Goal: Task Accomplishment & Management: Complete application form

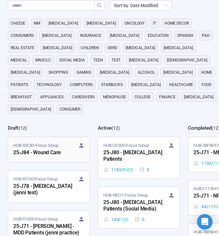
click at [56, 149] on div "25-J84 - Wound Care" at bounding box center [48, 153] width 71 height 8
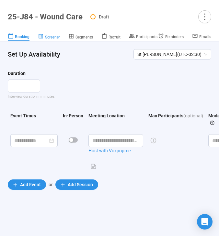
click at [49, 40] on link "Screener" at bounding box center [49, 37] width 22 height 8
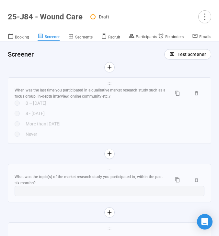
scroll to position [4402, 0]
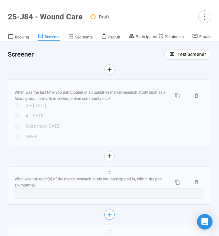
click at [108, 212] on icon "plus" at bounding box center [109, 214] width 5 height 5
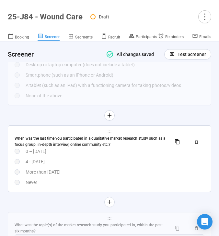
click at [130, 158] on div "4 - 6 months ago" at bounding box center [115, 161] width 179 height 7
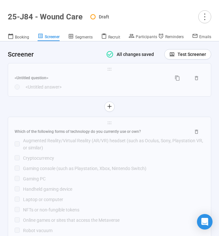
scroll to position [4706, 0]
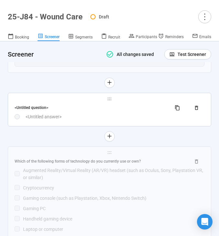
click at [128, 110] on div "Question View formatting options here . Attach file Answer type Single Choice A…" at bounding box center [109, 109] width 203 height 33
click at [128, 113] on div "<Untitled answer>" at bounding box center [115, 116] width 179 height 7
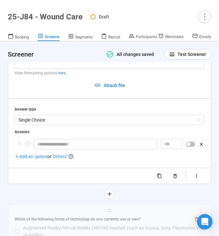
scroll to position [4497, 0]
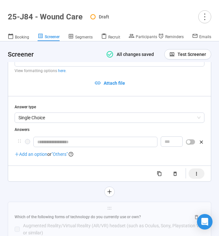
click at [196, 171] on icon "button" at bounding box center [197, 174] width 6 height 6
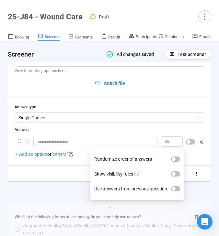
click at [177, 167] on label "Show visibility rules" at bounding box center [137, 174] width 86 height 15
click at [177, 172] on button "Show visibility rules" at bounding box center [175, 174] width 9 height 5
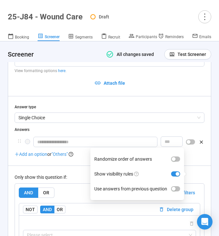
click at [69, 174] on div "Only show this question if:" at bounding box center [110, 177] width 190 height 7
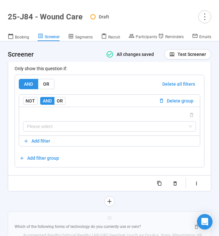
scroll to position [4614, 0]
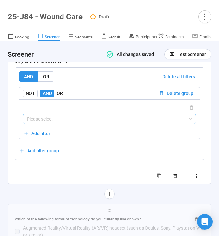
click at [73, 114] on input "search" at bounding box center [109, 119] width 165 height 10
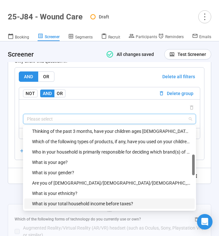
scroll to position [155, 0]
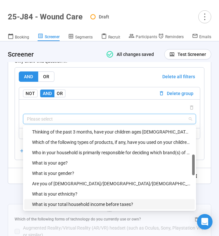
click at [90, 149] on div "Who in your household is primarily responsible for deciding which brand(s) of w…" at bounding box center [111, 152] width 159 height 7
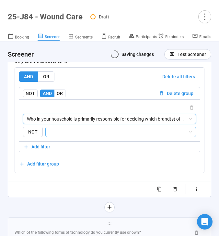
click at [95, 128] on input "search" at bounding box center [119, 132] width 138 height 8
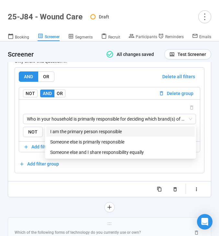
click at [91, 129] on div "I am the primary person responsible" at bounding box center [120, 131] width 141 height 7
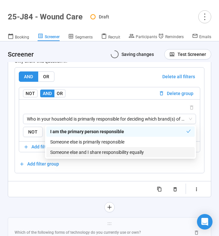
click at [84, 151] on div "Someone else and I share responsibility equally" at bounding box center [120, 152] width 141 height 7
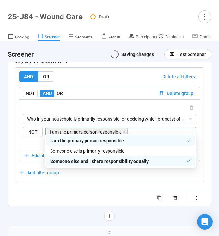
click at [50, 193] on div "Randomize order of answers Show visibility rules Use answers from previous ques…" at bounding box center [110, 198] width 190 height 10
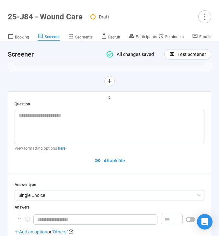
scroll to position [4425, 0]
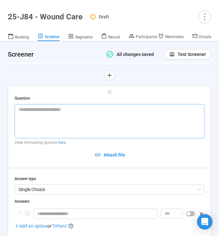
click at [152, 108] on textarea at bounding box center [110, 121] width 190 height 34
paste textarea "**********"
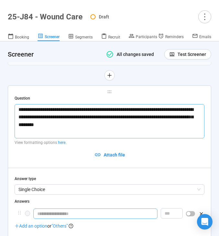
type textarea "**********"
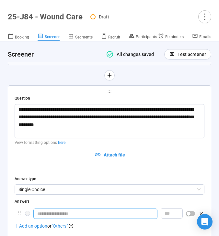
click at [120, 209] on input "text" at bounding box center [95, 214] width 124 height 10
type input "***"
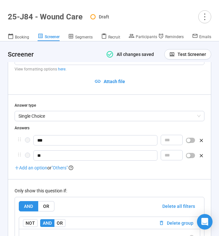
scroll to position [4499, 0]
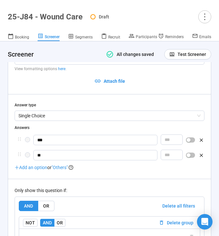
type input "**"
click at [189, 154] on div "button" at bounding box center [189, 156] width 4 height 4
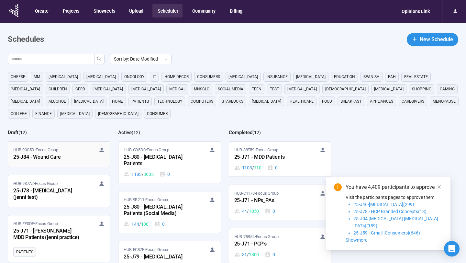
click at [54, 158] on div "25-J84 - Wound Care" at bounding box center [48, 157] width 71 height 8
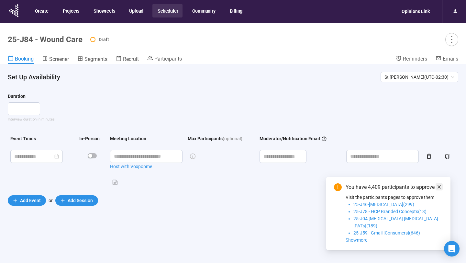
click at [441, 190] on span at bounding box center [439, 186] width 5 height 7
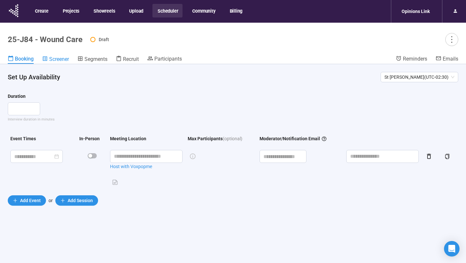
click at [65, 60] on span "Screener" at bounding box center [59, 59] width 20 height 6
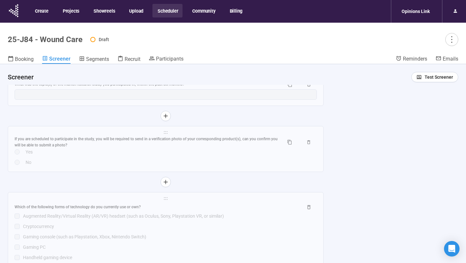
scroll to position [4334, 0]
click at [225, 166] on div "No" at bounding box center [171, 162] width 291 height 7
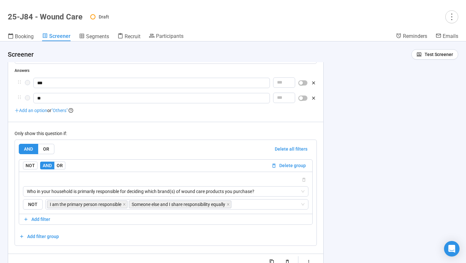
scroll to position [4372, 0]
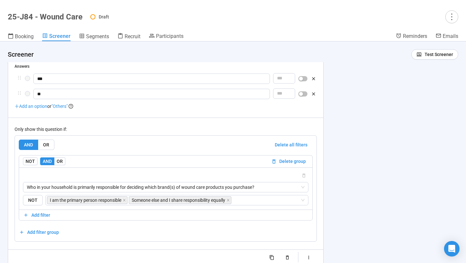
click at [302, 96] on div "button" at bounding box center [301, 94] width 4 height 4
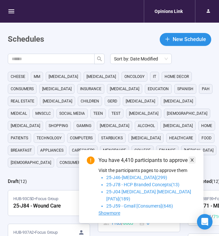
click at [191, 163] on icon "close" at bounding box center [192, 160] width 5 height 5
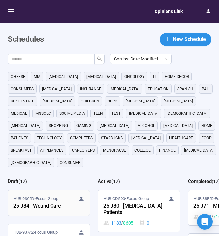
click at [57, 202] on div "25-J84 - Wound Care" at bounding box center [48, 206] width 71 height 8
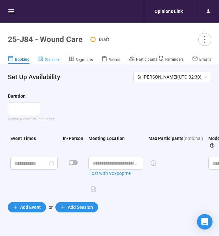
click at [45, 57] on div "Screener" at bounding box center [49, 59] width 22 height 6
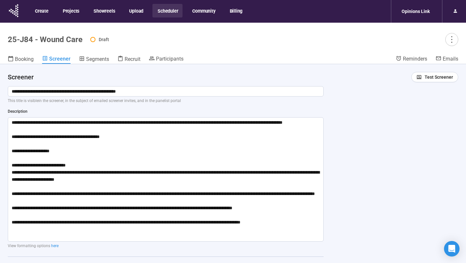
scroll to position [14, 0]
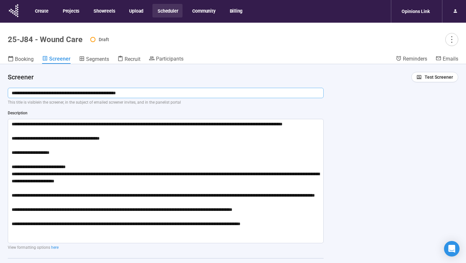
drag, startPoint x: 156, startPoint y: 96, endPoint x: 11, endPoint y: 92, distance: 145.1
click at [11, 92] on input "**********" at bounding box center [166, 93] width 316 height 10
drag, startPoint x: 287, startPoint y: 236, endPoint x: 12, endPoint y: 122, distance: 297.9
click at [12, 122] on textarea "**********" at bounding box center [166, 181] width 316 height 124
click at [160, 79] on h4 "Screener" at bounding box center [176, 77] width 336 height 9
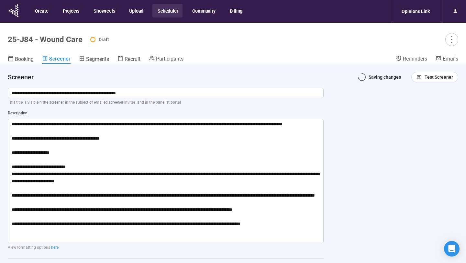
click at [169, 8] on button "Scheduler" at bounding box center [168, 11] width 30 height 14
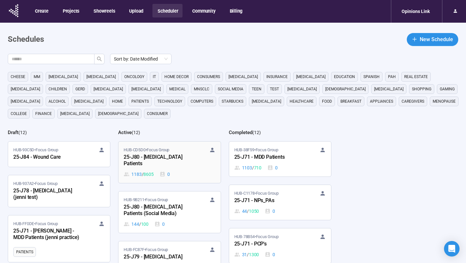
click at [172, 169] on div "HUB-CD5D0 • Focus Group 25-J80 - [MEDICAL_DATA] Patients 1183 / 8605 0" at bounding box center [170, 162] width 92 height 31
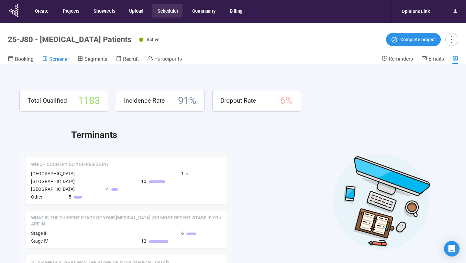
click at [60, 57] on span "Screener" at bounding box center [59, 59] width 20 height 6
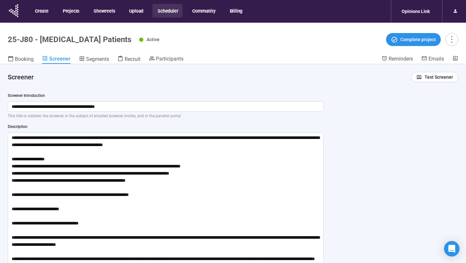
click at [167, 10] on button "Scheduler" at bounding box center [168, 11] width 30 height 14
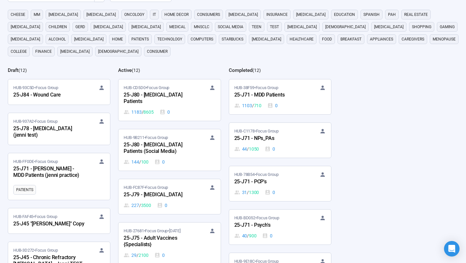
scroll to position [65, 0]
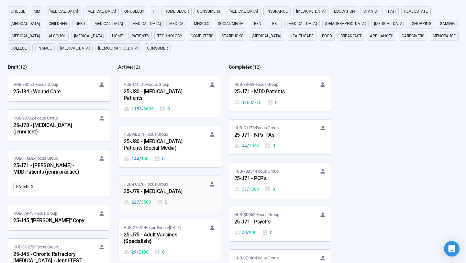
click at [174, 196] on div "HUB-FC87F • Focus Group 25-J79 - Cancer 227 / 3500 0" at bounding box center [170, 193] width 92 height 25
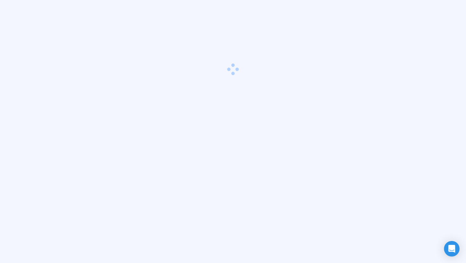
scroll to position [23, 0]
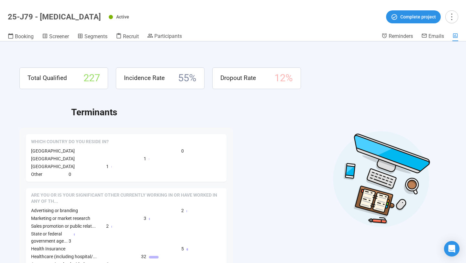
click at [48, 30] on header "25-J79 - Cancer Active Complete project Booking Screener Segments Recruit Parti…" at bounding box center [233, 20] width 466 height 41
click at [49, 34] on span "Screener" at bounding box center [59, 36] width 20 height 6
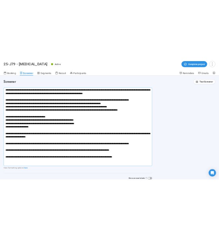
scroll to position [44, 0]
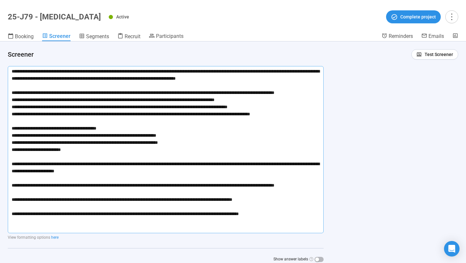
drag, startPoint x: 192, startPoint y: 143, endPoint x: 58, endPoint y: 141, distance: 134.4
click at [58, 141] on textarea at bounding box center [166, 149] width 316 height 167
click at [219, 145] on div "**********" at bounding box center [233, 152] width 466 height 222
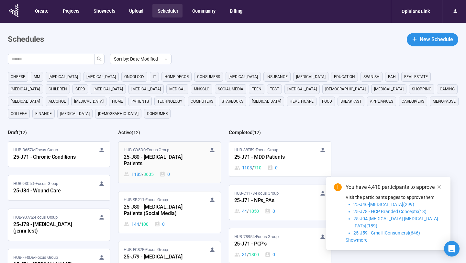
click at [174, 155] on div "25-J80 - [MEDICAL_DATA] Patients" at bounding box center [159, 160] width 71 height 15
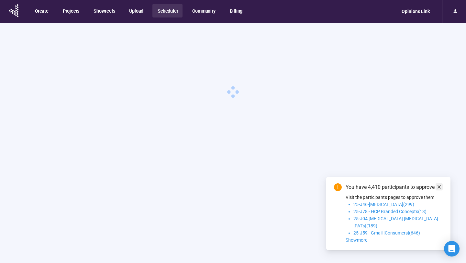
click at [437, 189] on icon "close" at bounding box center [439, 187] width 5 height 5
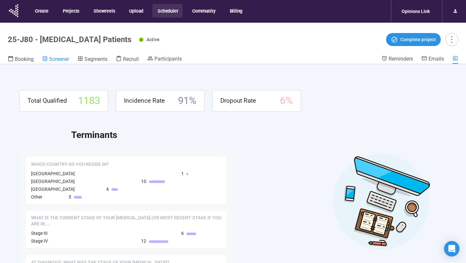
click at [52, 62] on link "Screener" at bounding box center [55, 59] width 27 height 8
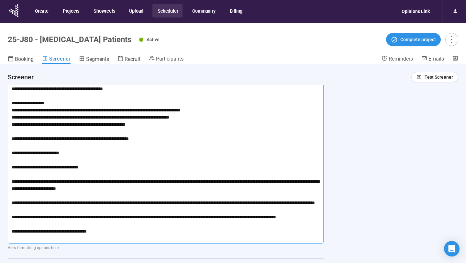
scroll to position [54, 0]
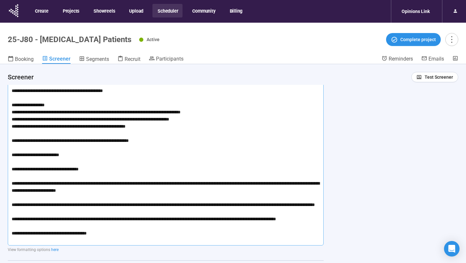
drag, startPoint x: 158, startPoint y: 126, endPoint x: 6, endPoint y: 102, distance: 153.8
drag, startPoint x: 158, startPoint y: 127, endPoint x: 10, endPoint y: 107, distance: 150.0
click at [10, 107] on textarea at bounding box center [166, 161] width 316 height 167
click at [173, 194] on textarea at bounding box center [166, 161] width 316 height 167
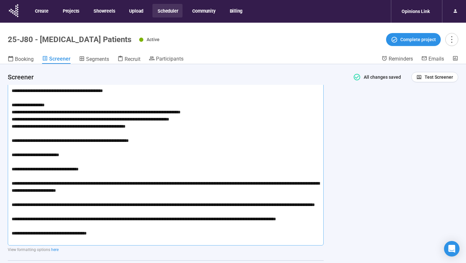
type textarea "**********"
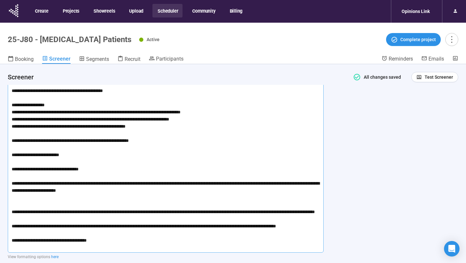
type textarea "**********"
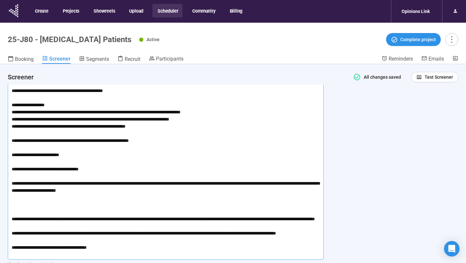
paste textarea "**********"
type textarea "**********"
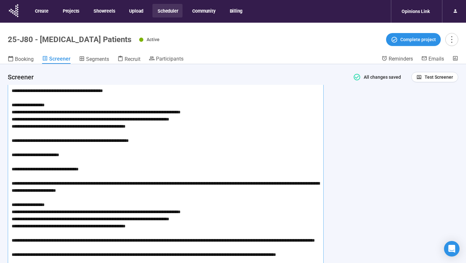
drag, startPoint x: 159, startPoint y: 129, endPoint x: 10, endPoint y: 104, distance: 150.9
click at [10, 104] on textarea at bounding box center [166, 179] width 316 height 203
type textarea "**********"
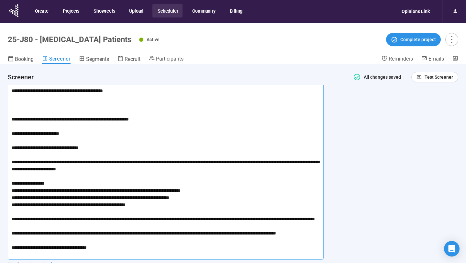
type textarea "**********"
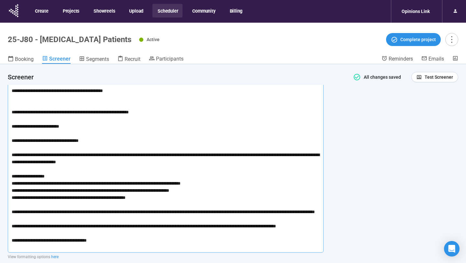
type textarea "**********"
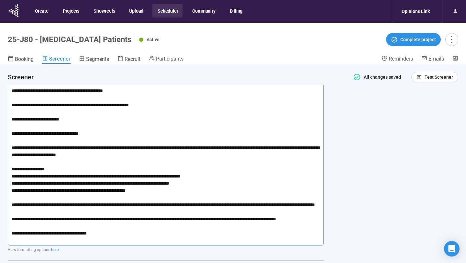
click at [177, 131] on textarea at bounding box center [166, 161] width 316 height 167
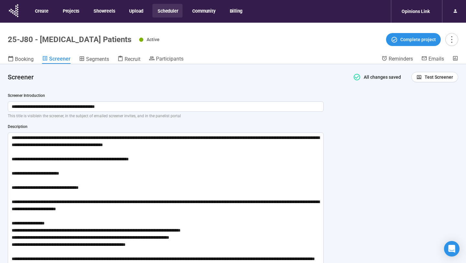
click at [172, 9] on button "Scheduler" at bounding box center [168, 11] width 30 height 14
